Goal: Use online tool/utility: Utilize a website feature to perform a specific function

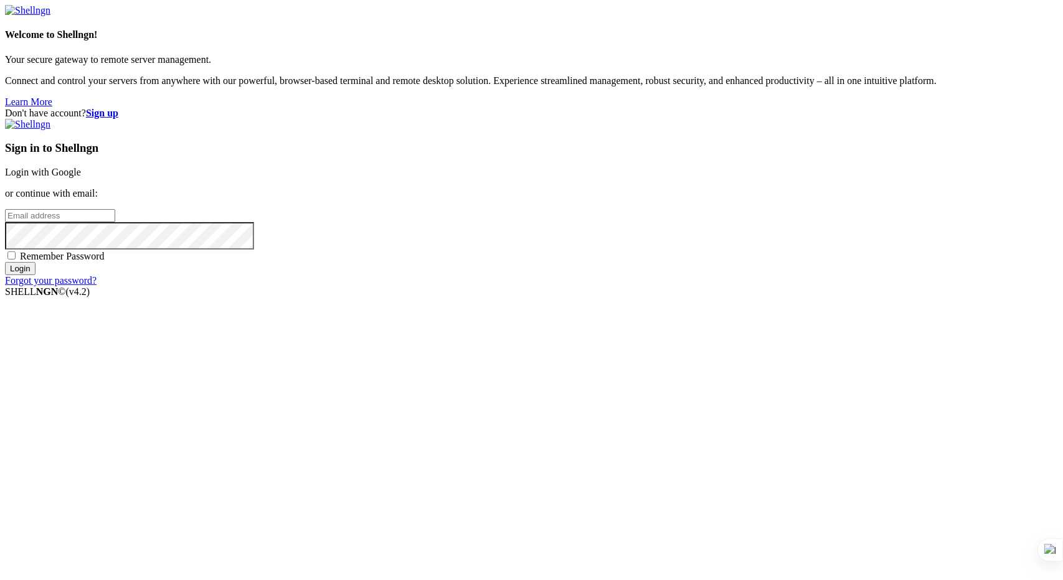
type input "[PERSON_NAME][EMAIL_ADDRESS][DOMAIN_NAME]"
click at [35, 275] on input "Login" at bounding box center [20, 268] width 31 height 13
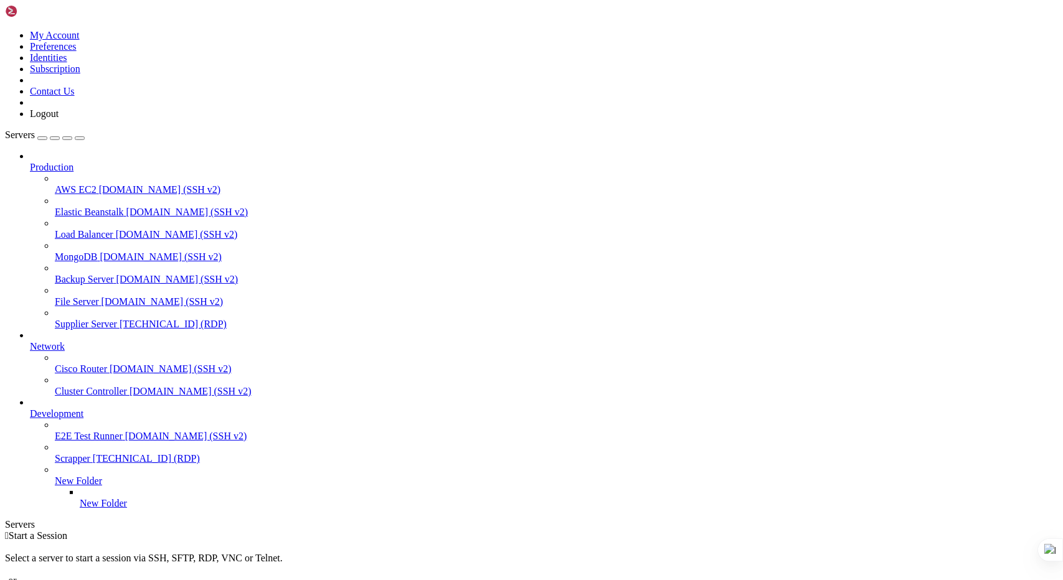
click at [94, 319] on span "Supplier Server" at bounding box center [86, 324] width 62 height 11
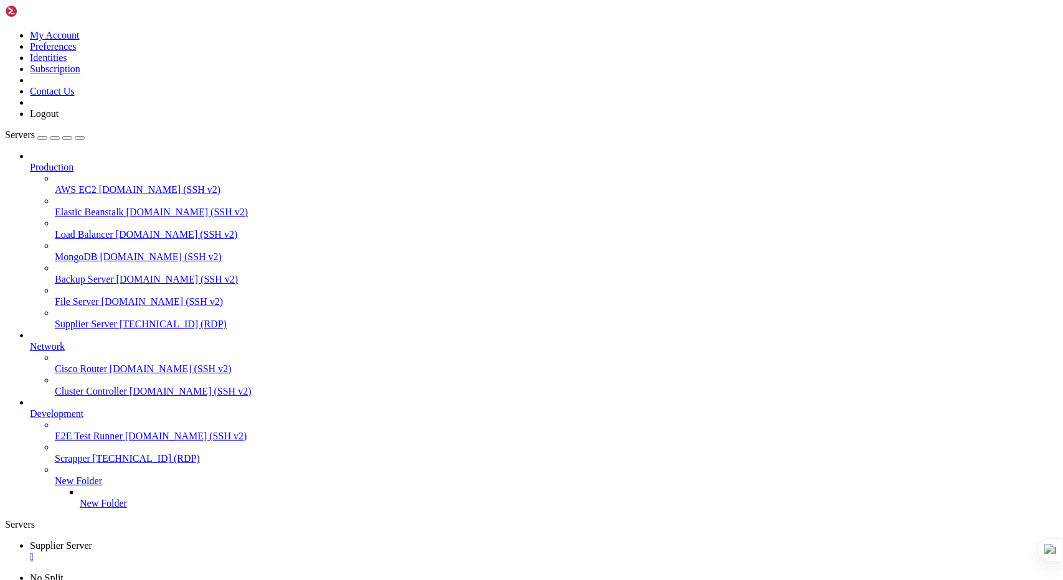
drag, startPoint x: 636, startPoint y: 896, endPoint x: 629, endPoint y: 991, distance: 94.8
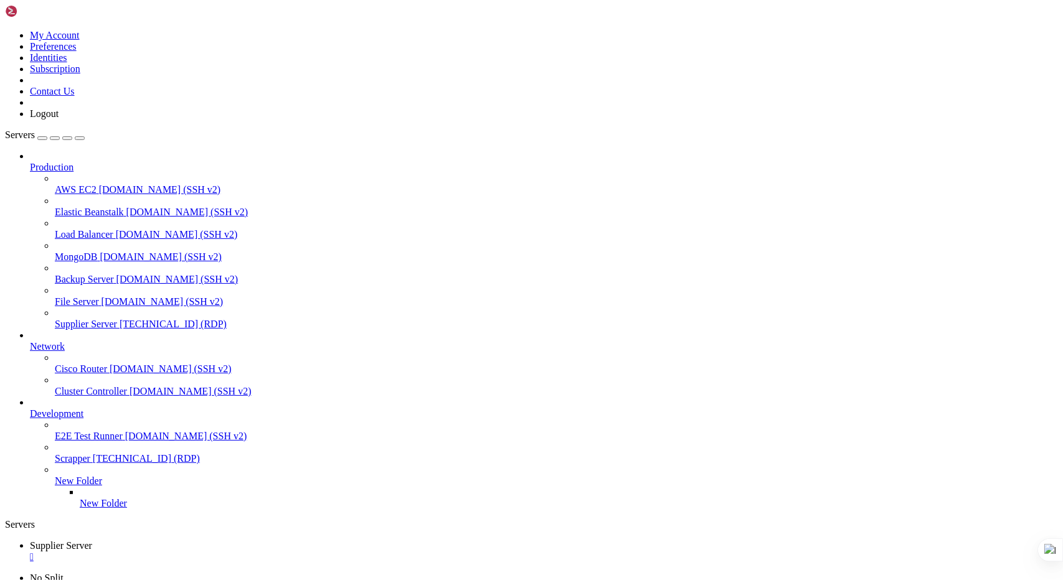
drag, startPoint x: 908, startPoint y: 754, endPoint x: 1067, endPoint y: 916, distance: 227.2
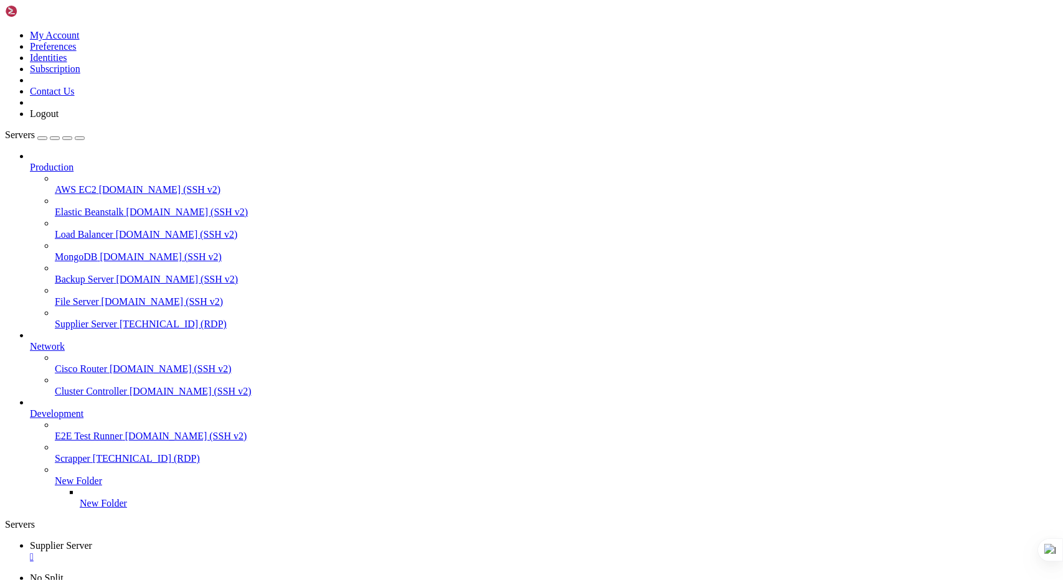
drag, startPoint x: 1062, startPoint y: 175, endPoint x: 1062, endPoint y: 266, distance: 91.5
click at [1062, 266] on div at bounding box center [1062, 290] width 1 height 580
drag, startPoint x: 906, startPoint y: 803, endPoint x: 906, endPoint y: 827, distance: 24.9
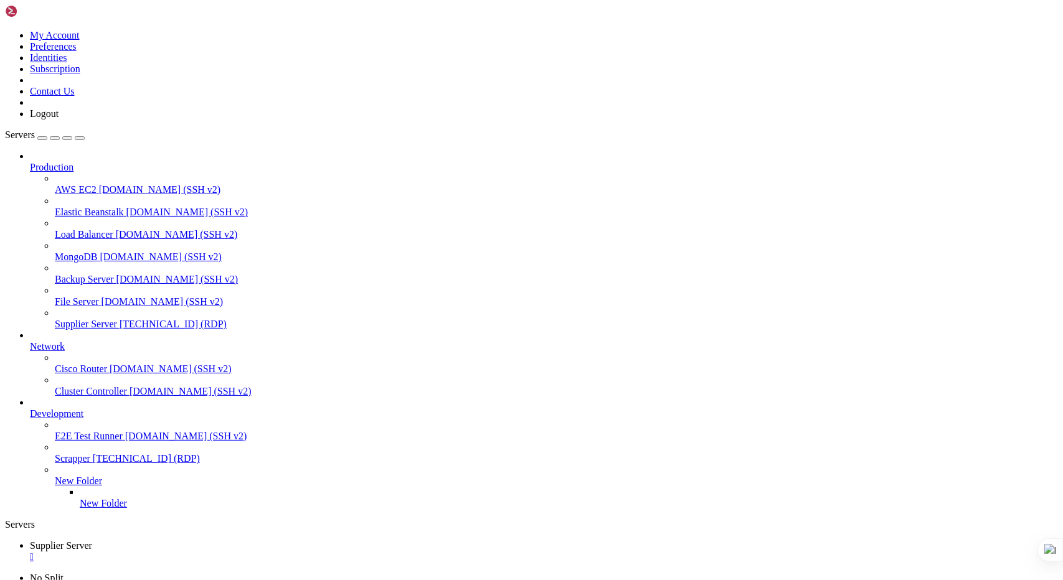
drag, startPoint x: 908, startPoint y: 816, endPoint x: 908, endPoint y: 909, distance: 92.8
